Goal: Task Accomplishment & Management: Complete application form

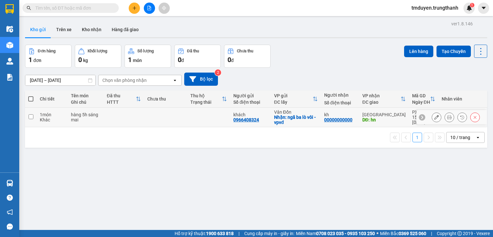
click at [434, 119] on icon at bounding box center [436, 117] width 4 height 4
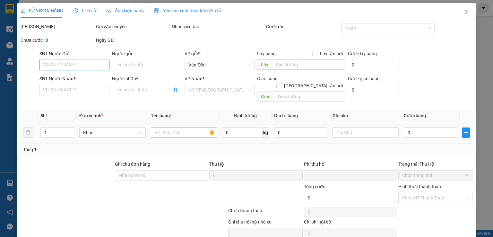
scroll to position [11, 0]
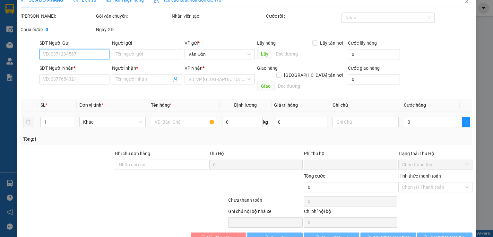
type input "0966408324"
type input "khách"
checkbox input "true"
type input "ngã ba lò vôi - vpvđ"
type input "00000000000"
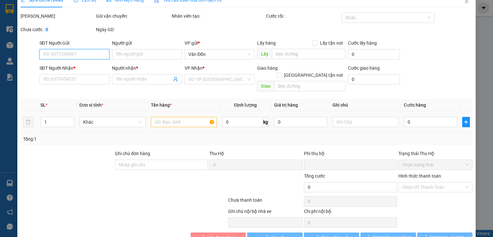
type input "kh"
type input "hn"
type input "0"
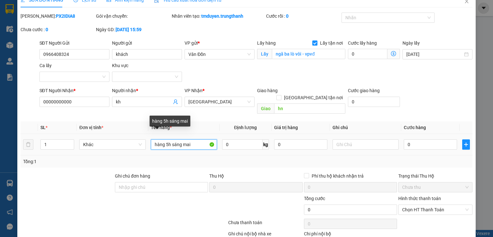
click at [167, 139] on input "hàng 5h sáng mai" at bounding box center [184, 144] width 66 height 10
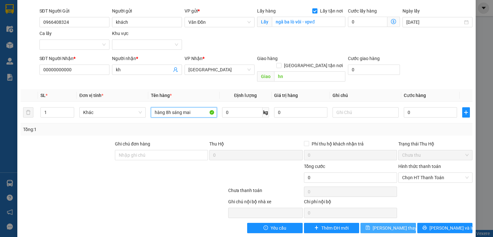
type input "hàng 8h sáng mai"
click at [393, 224] on span "[PERSON_NAME] thay đổi" at bounding box center [398, 227] width 51 height 7
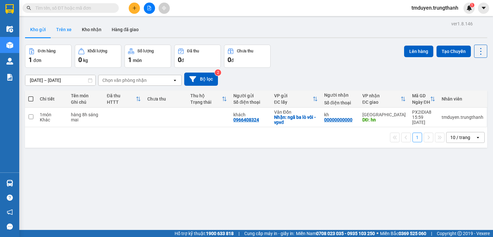
click at [63, 32] on button "Trên xe" at bounding box center [64, 29] width 26 height 15
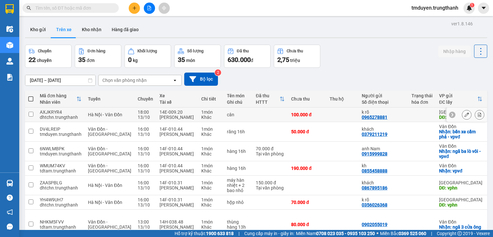
click at [465, 113] on icon at bounding box center [467, 114] width 4 height 4
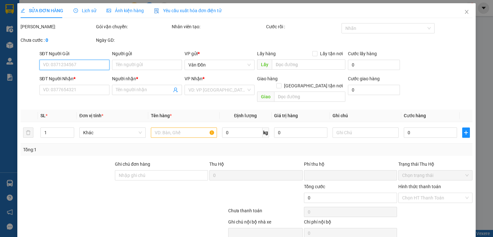
type input "0965278881"
type input "k rõ"
type input "vphn"
type input "0984383580"
type input "a đức"
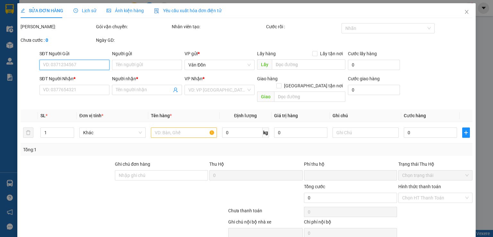
type input "vpvđ"
type input "0"
type input "100.000"
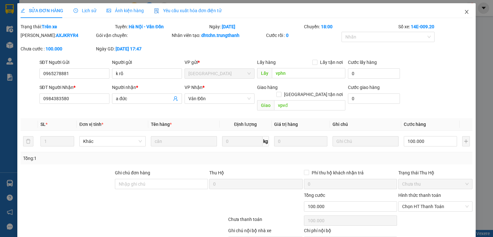
click at [464, 13] on icon "close" at bounding box center [466, 11] width 5 height 5
